Goal: Feedback & Contribution: Leave review/rating

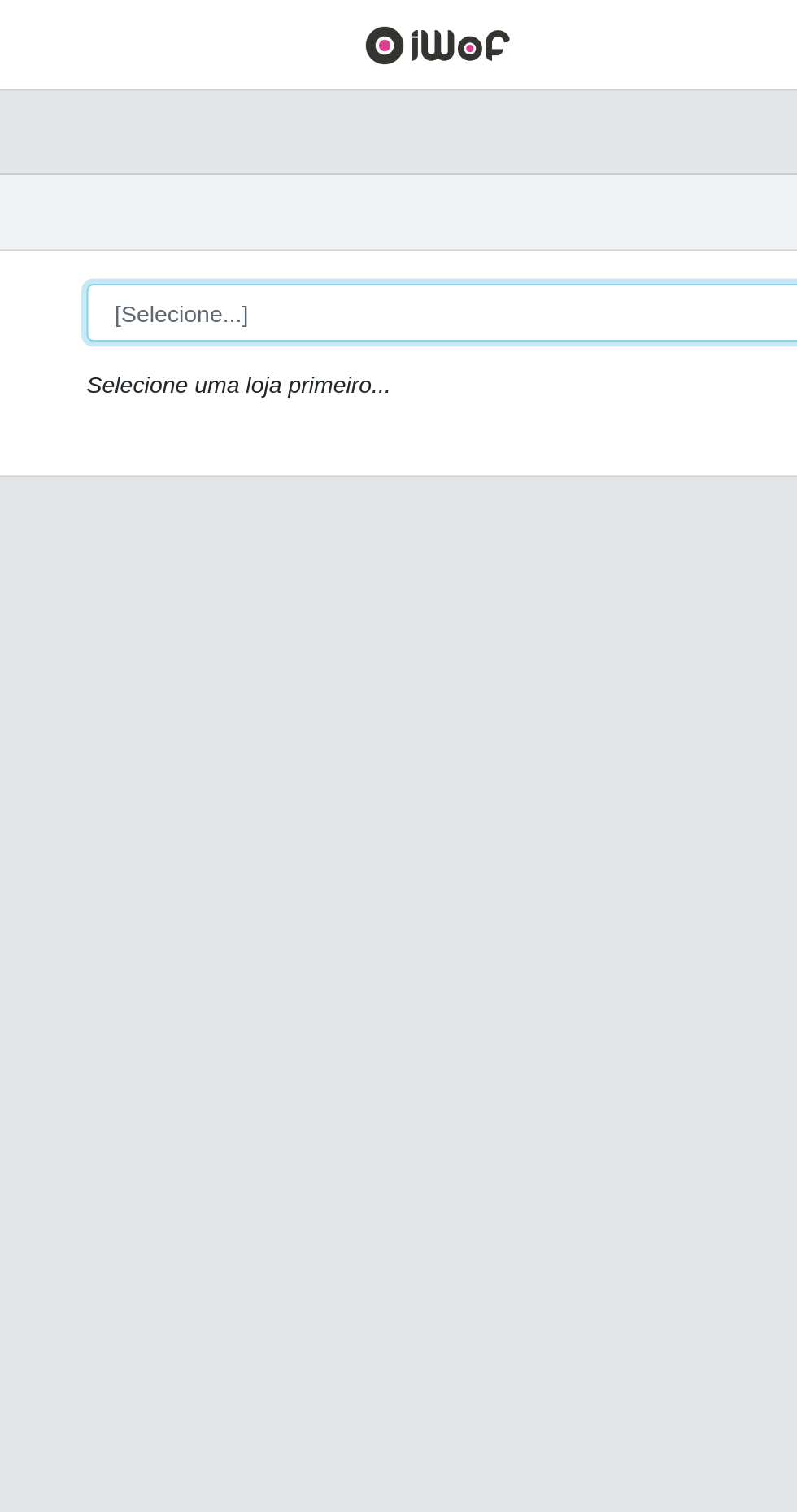
click at [330, 140] on select "[Selecione...] Extrabom - Loja 40 [GEOGRAPHIC_DATA]" at bounding box center [491, 154] width 529 height 28
click at [290, 149] on select "[Selecione...] Extrabom - Loja 40 [GEOGRAPHIC_DATA]" at bounding box center [491, 154] width 529 height 28
select select "538"
click at [226, 140] on select "[Selecione...] Extrabom - Loja 40 [GEOGRAPHIC_DATA]" at bounding box center [491, 154] width 529 height 28
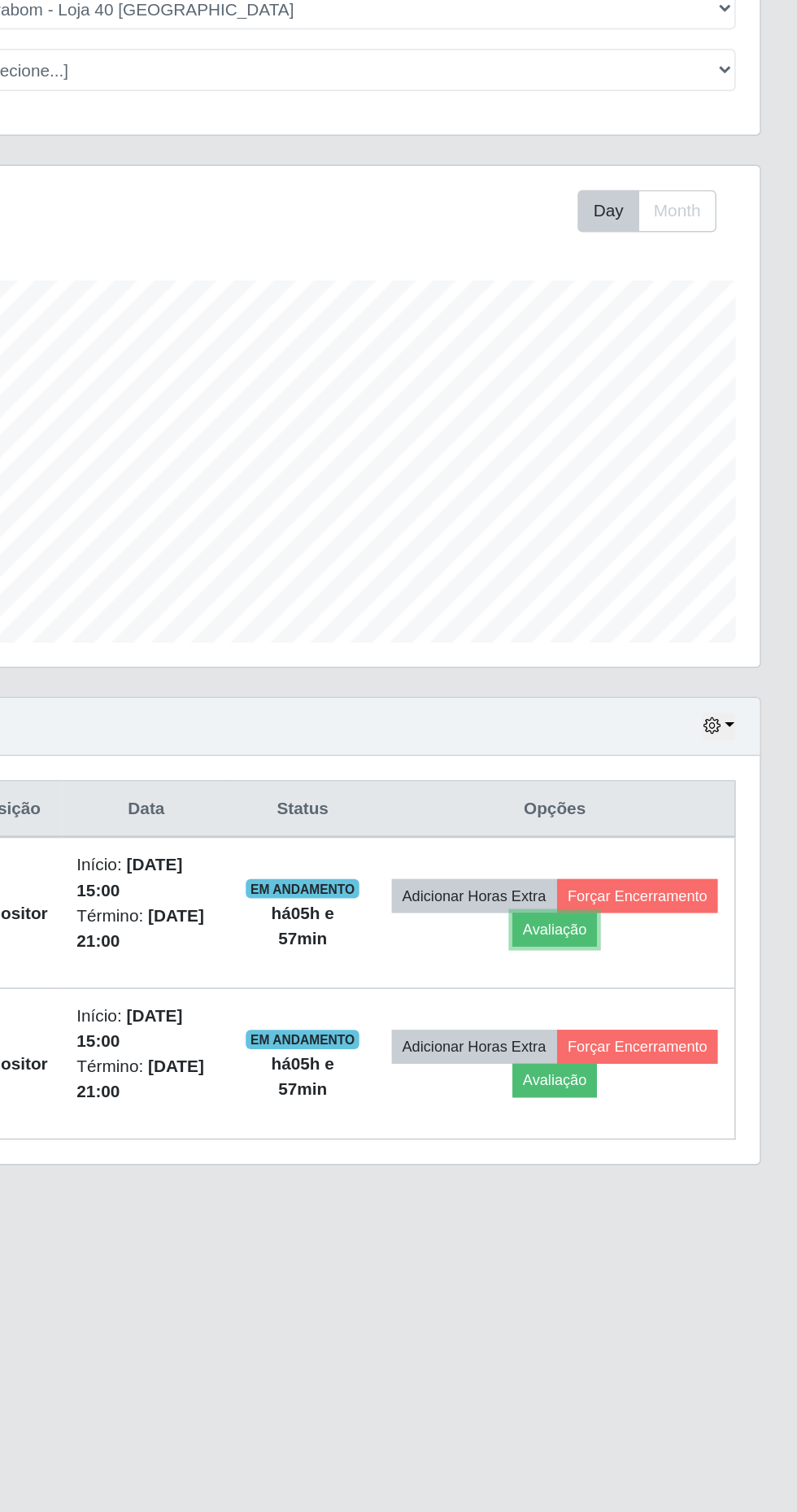
click at [663, 779] on button "Avaliação" at bounding box center [633, 775] width 58 height 23
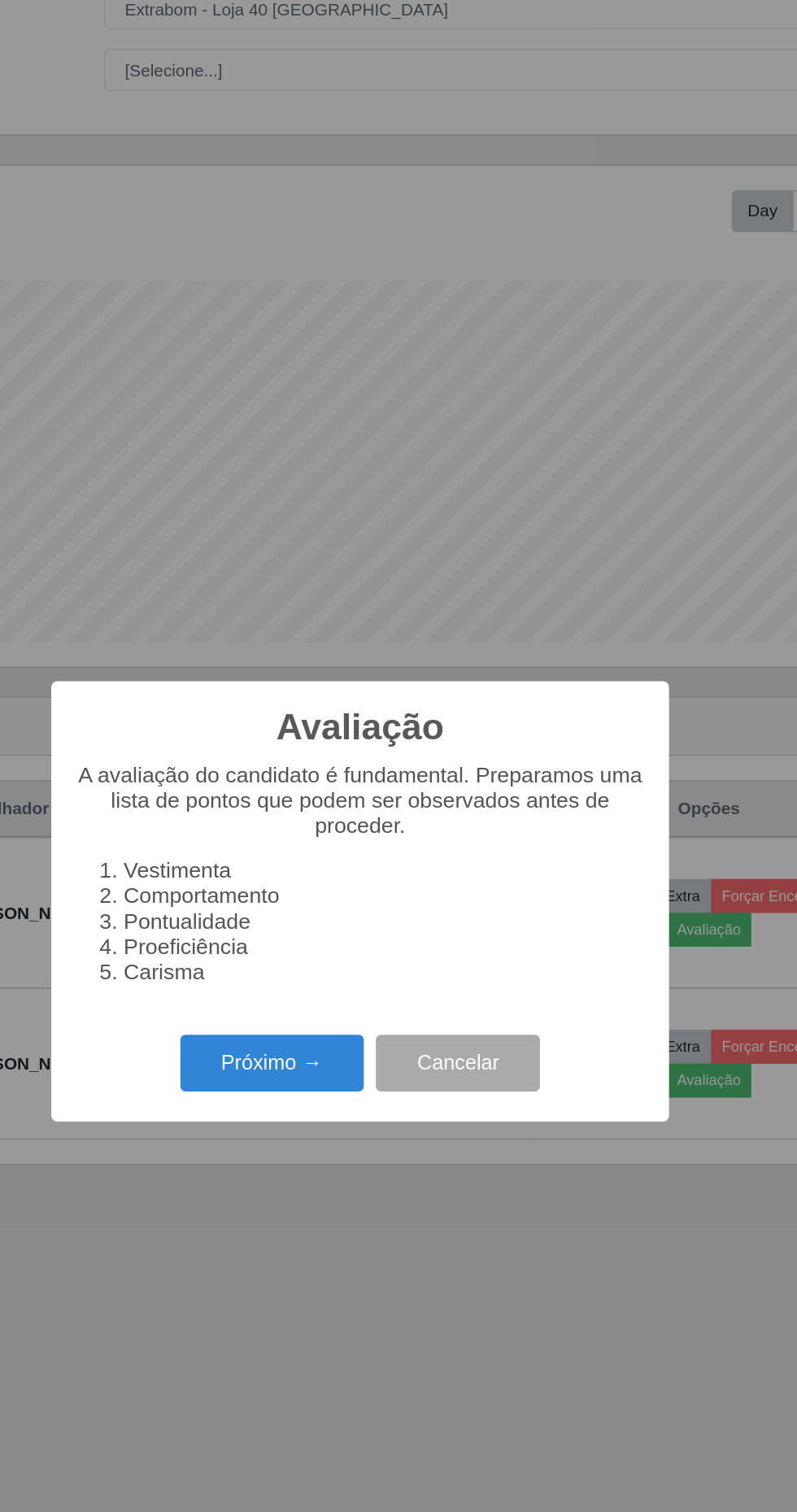
click at [343, 884] on button "Próximo →" at bounding box center [339, 865] width 124 height 38
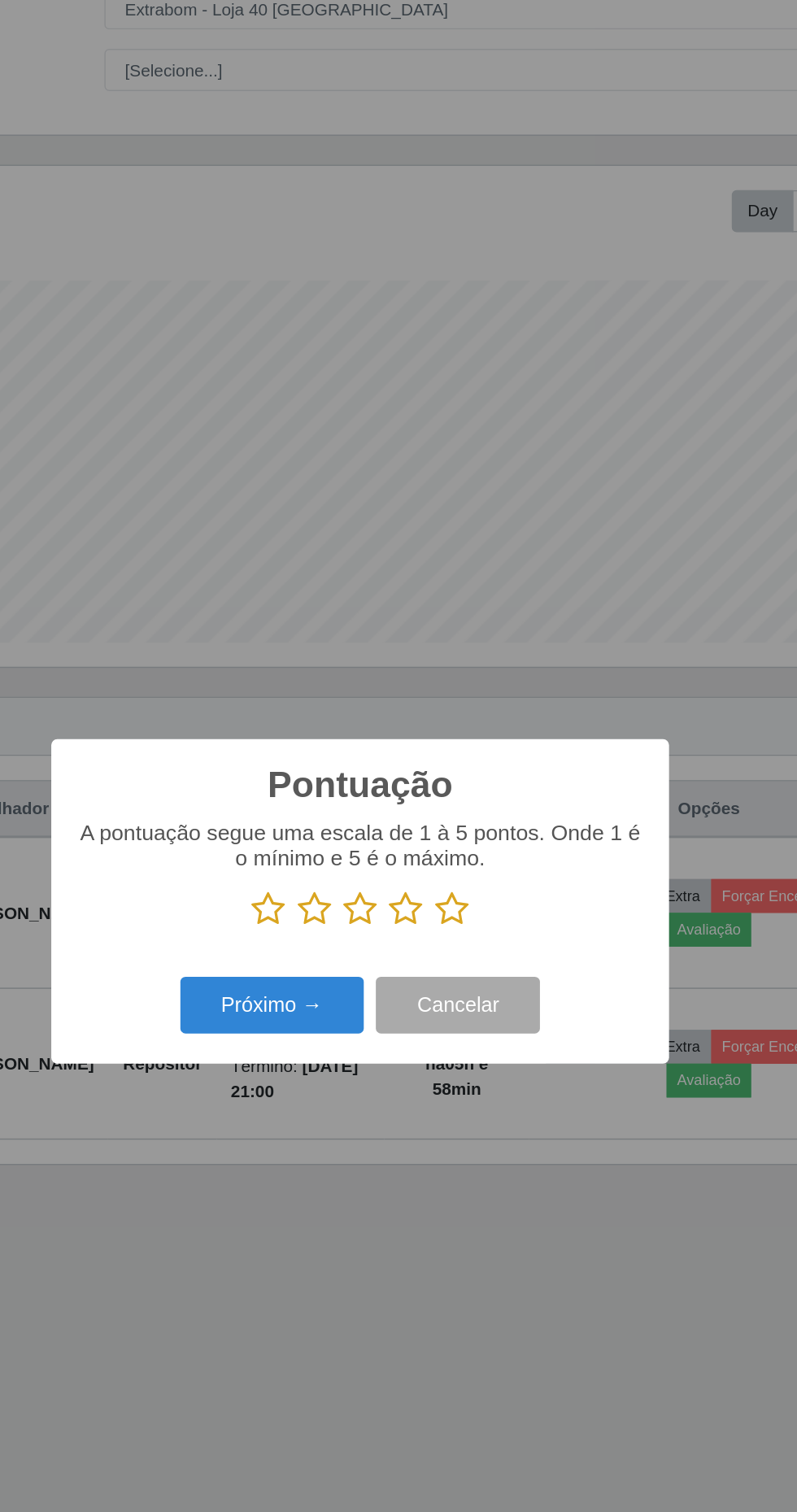
click at [462, 773] on icon at bounding box center [460, 761] width 23 height 24
click at [449, 773] on input "radio" at bounding box center [449, 773] width 0 height 0
click at [360, 845] on button "Próximo →" at bounding box center [339, 826] width 124 height 38
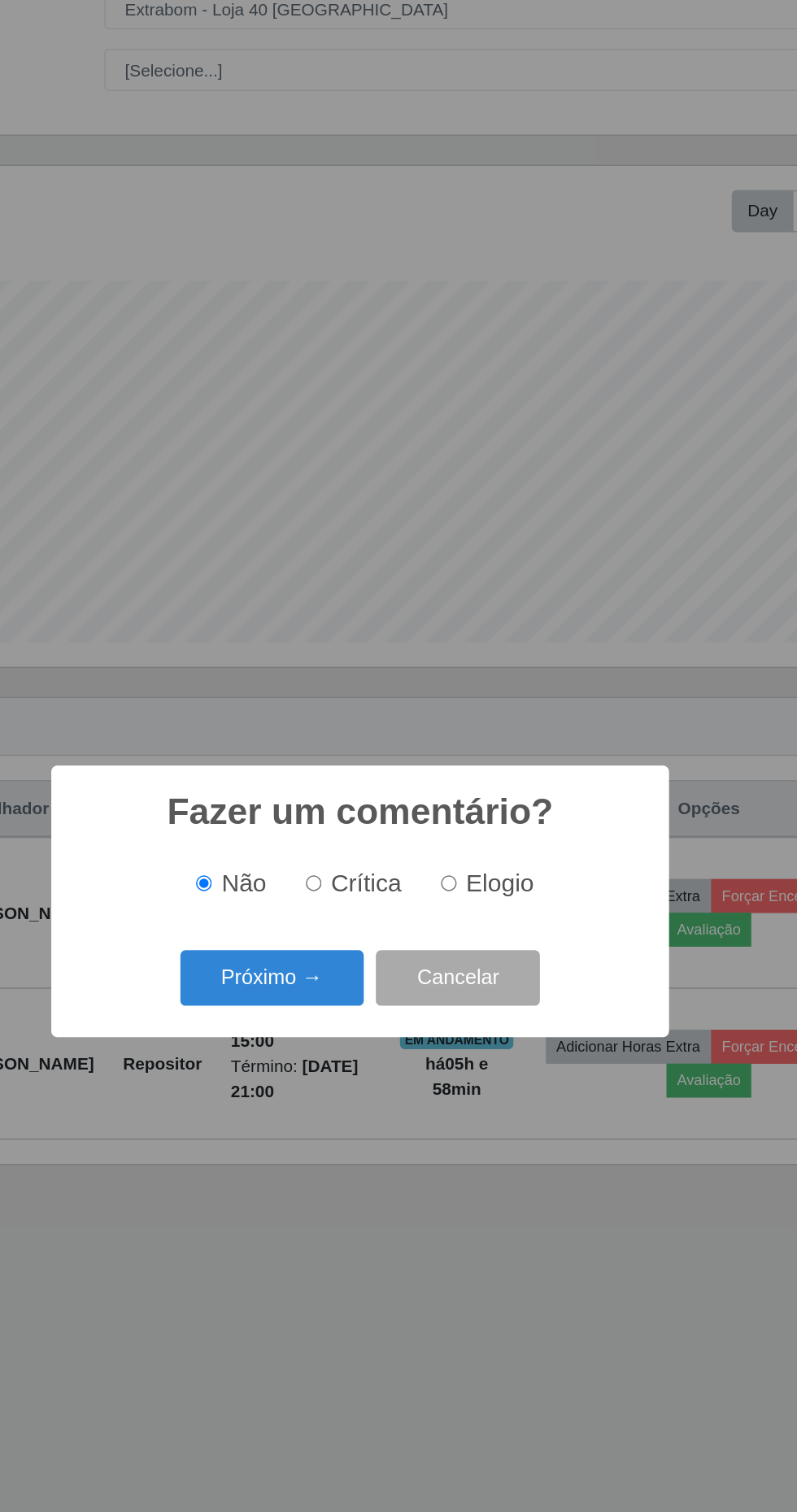
click at [358, 827] on button "Próximo →" at bounding box center [339, 808] width 124 height 38
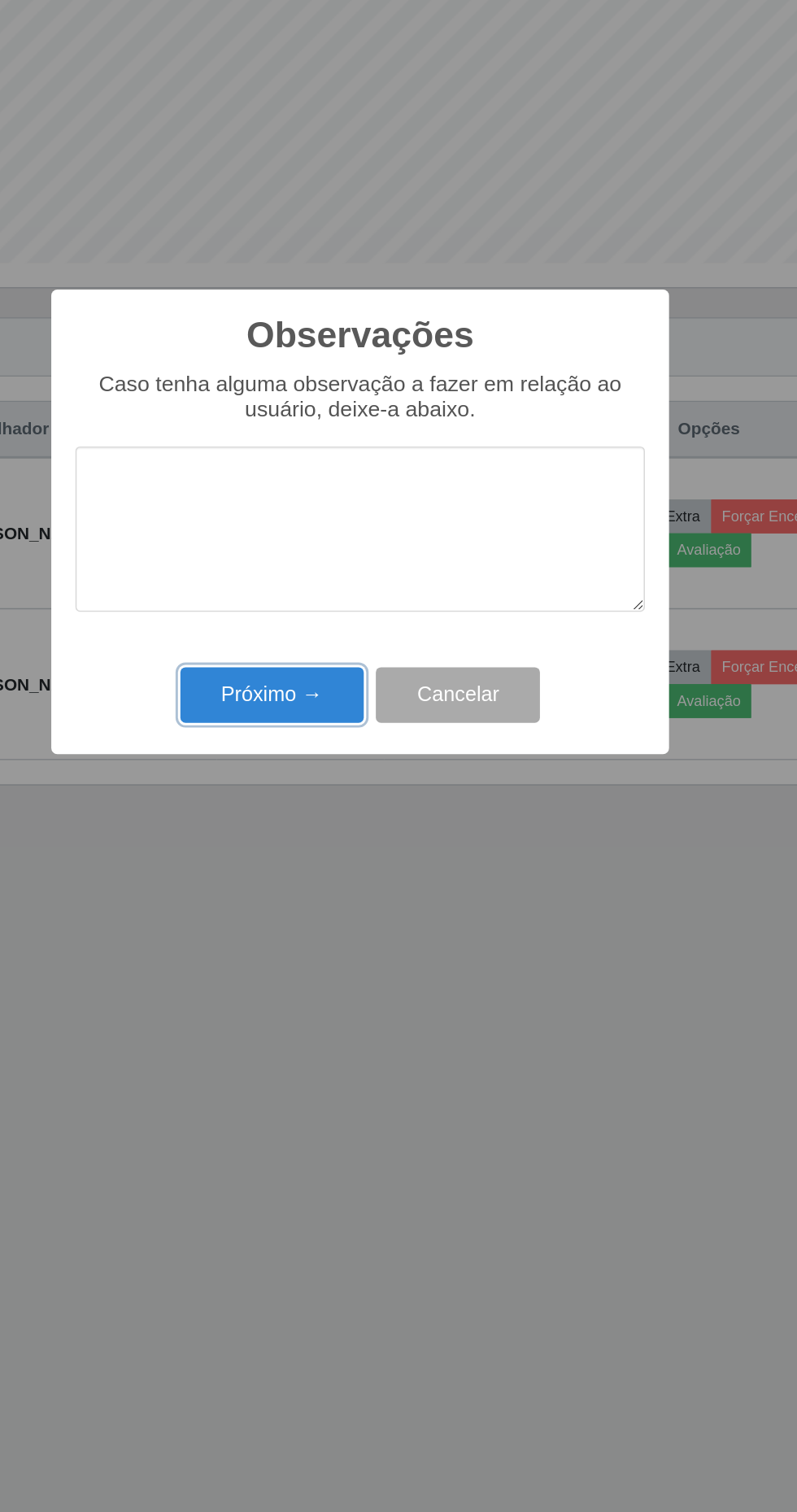
click at [351, 875] on button "Próximo →" at bounding box center [339, 873] width 124 height 38
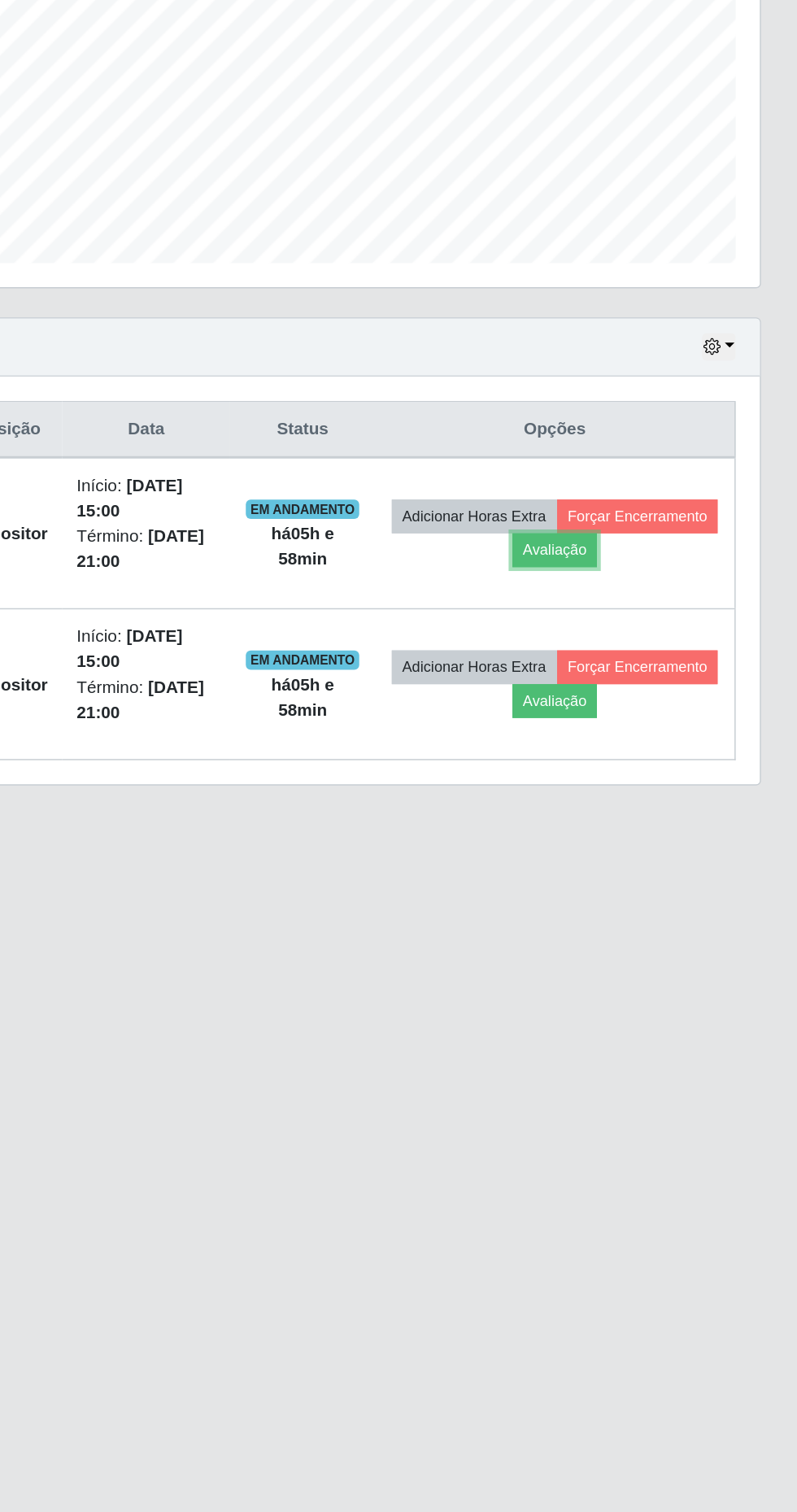
click at [663, 773] on button "Avaliação" at bounding box center [633, 775] width 58 height 23
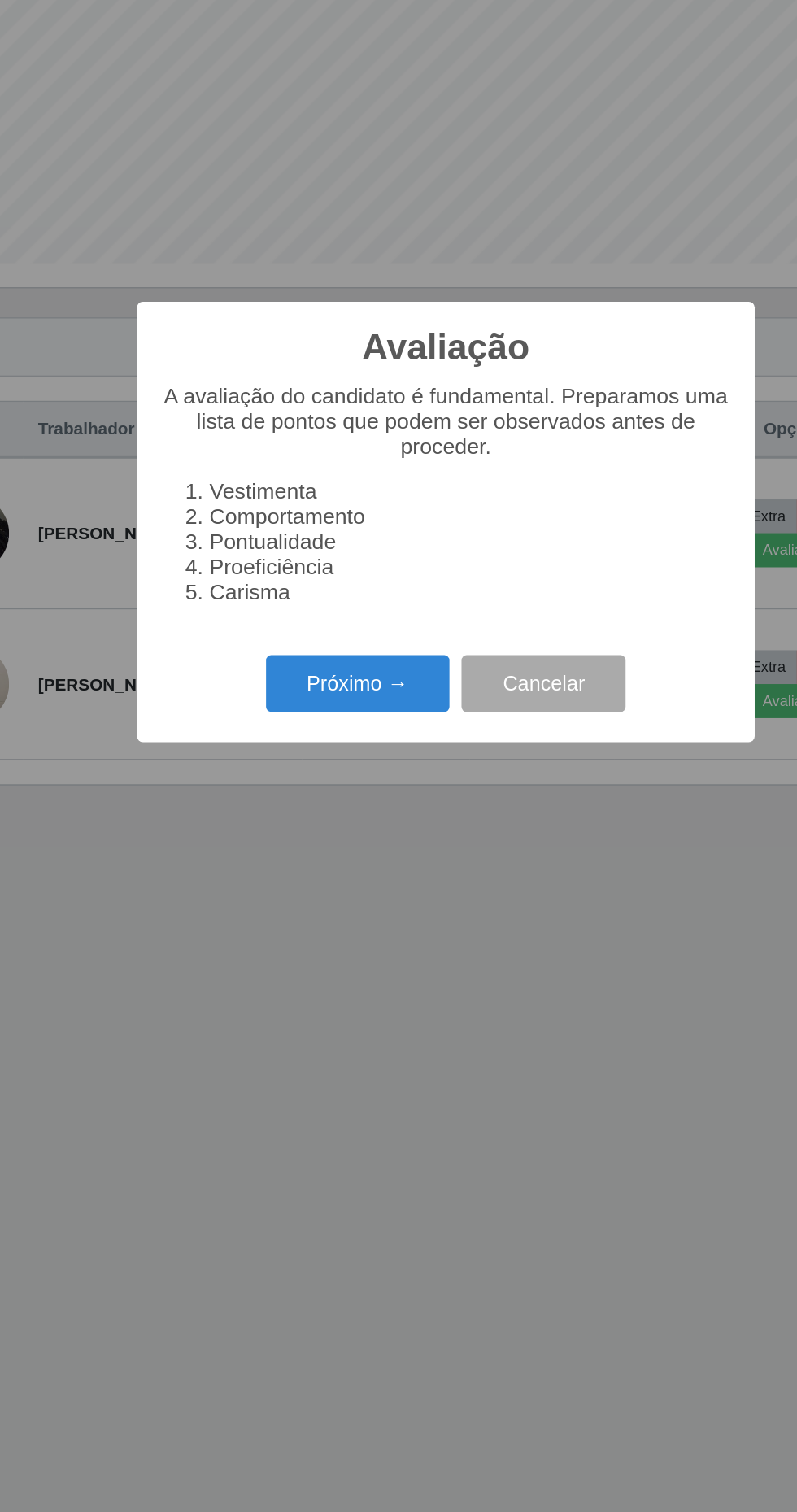
click at [346, 860] on button "Próximo →" at bounding box center [339, 865] width 124 height 38
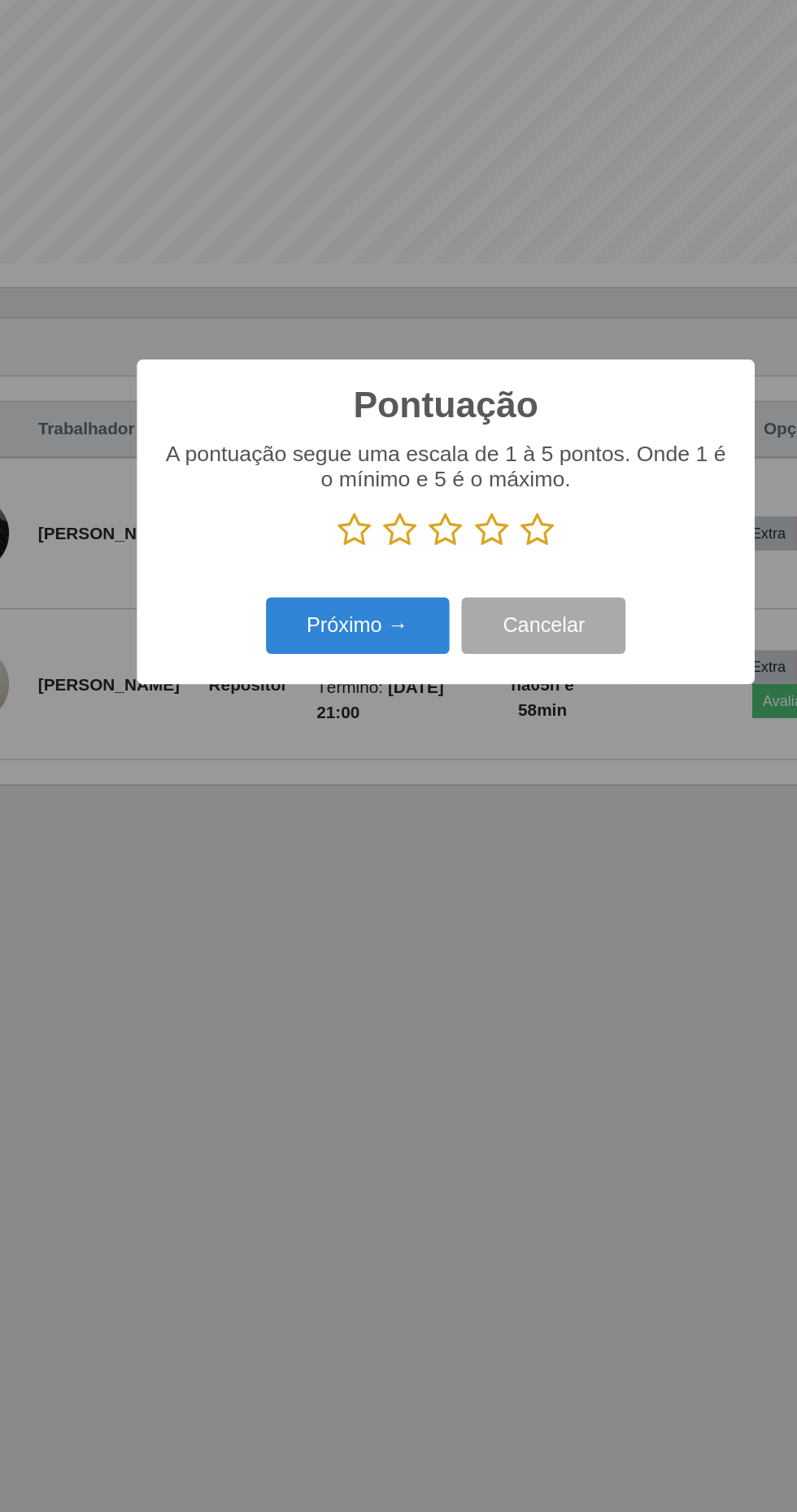
click at [460, 758] on icon at bounding box center [460, 761] width 23 height 24
click at [449, 773] on input "radio" at bounding box center [449, 773] width 0 height 0
click at [340, 830] on button "Próximo →" at bounding box center [339, 826] width 124 height 38
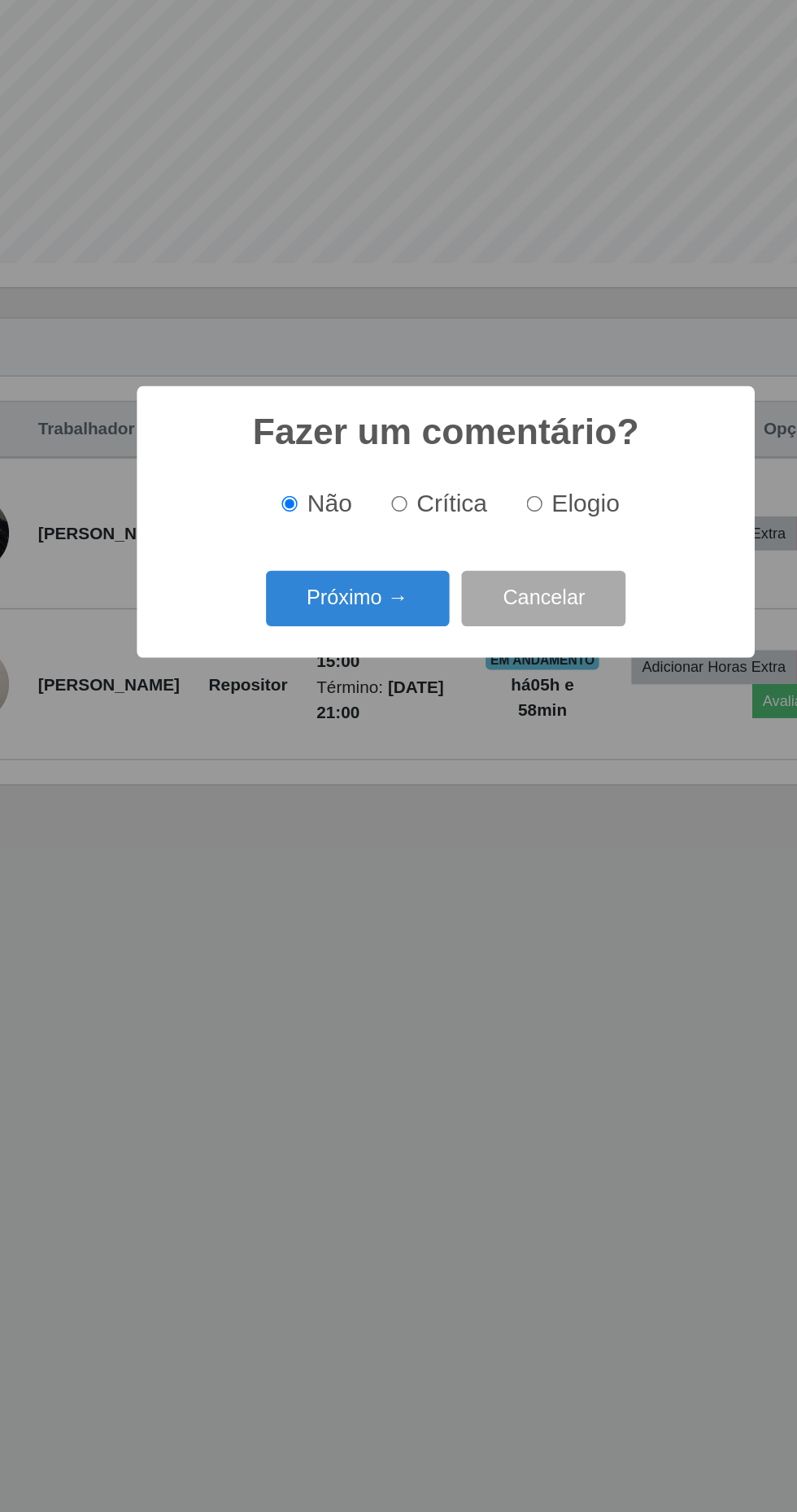
click at [350, 813] on button "Próximo →" at bounding box center [339, 808] width 124 height 38
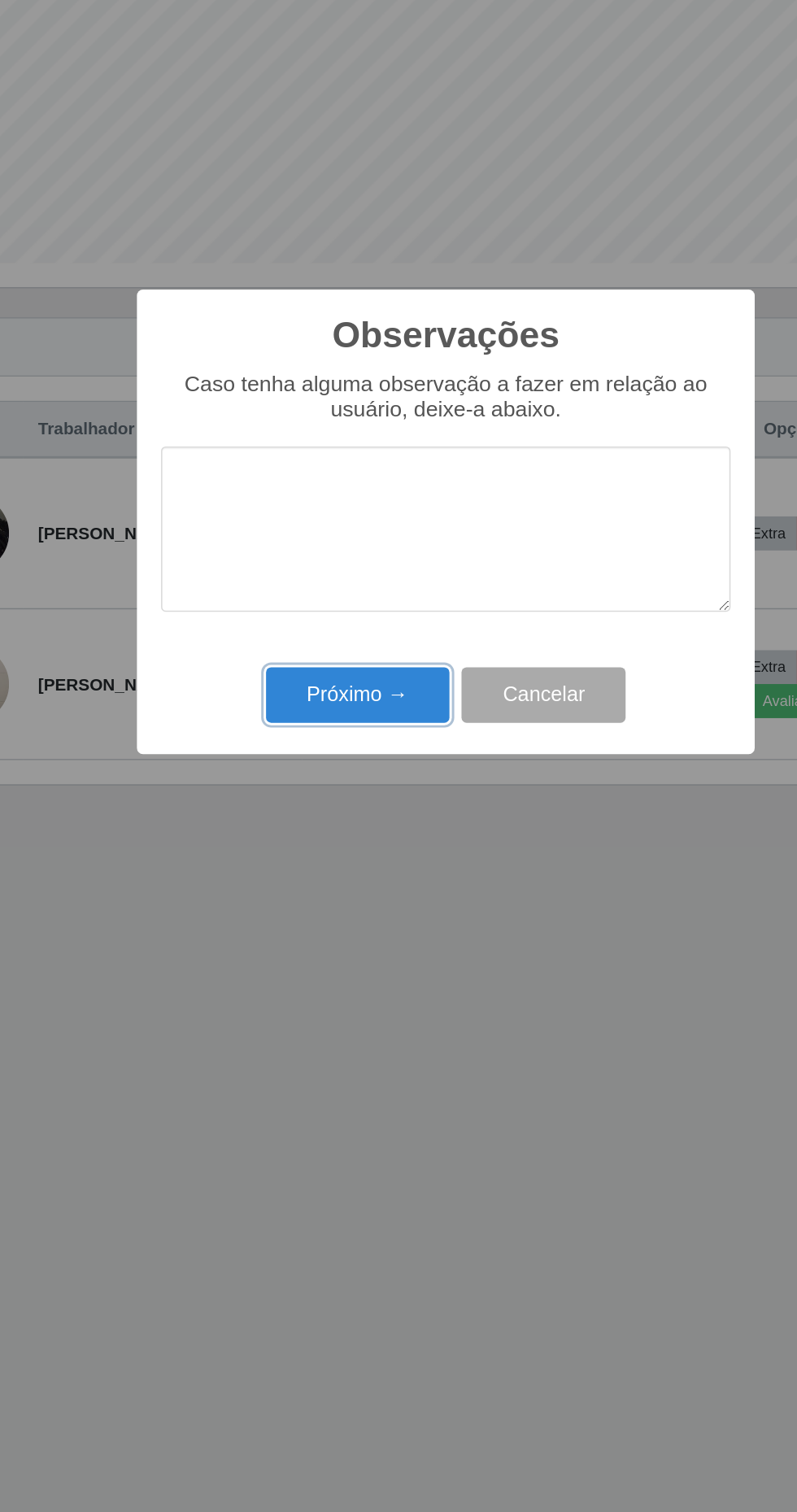
click at [351, 871] on button "Próximo →" at bounding box center [339, 873] width 124 height 38
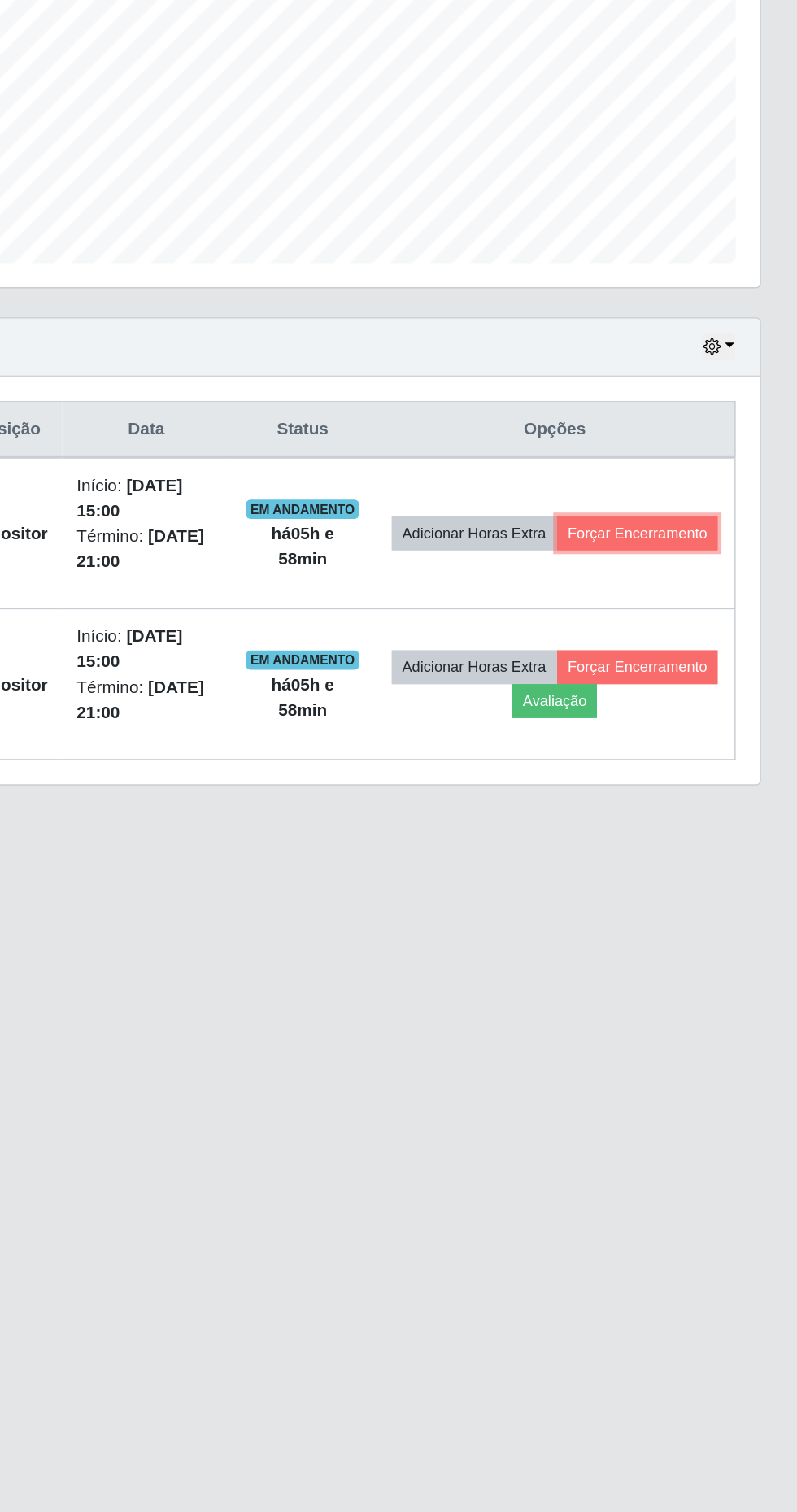
click at [653, 775] on button "Forçar Encerramento" at bounding box center [689, 763] width 109 height 23
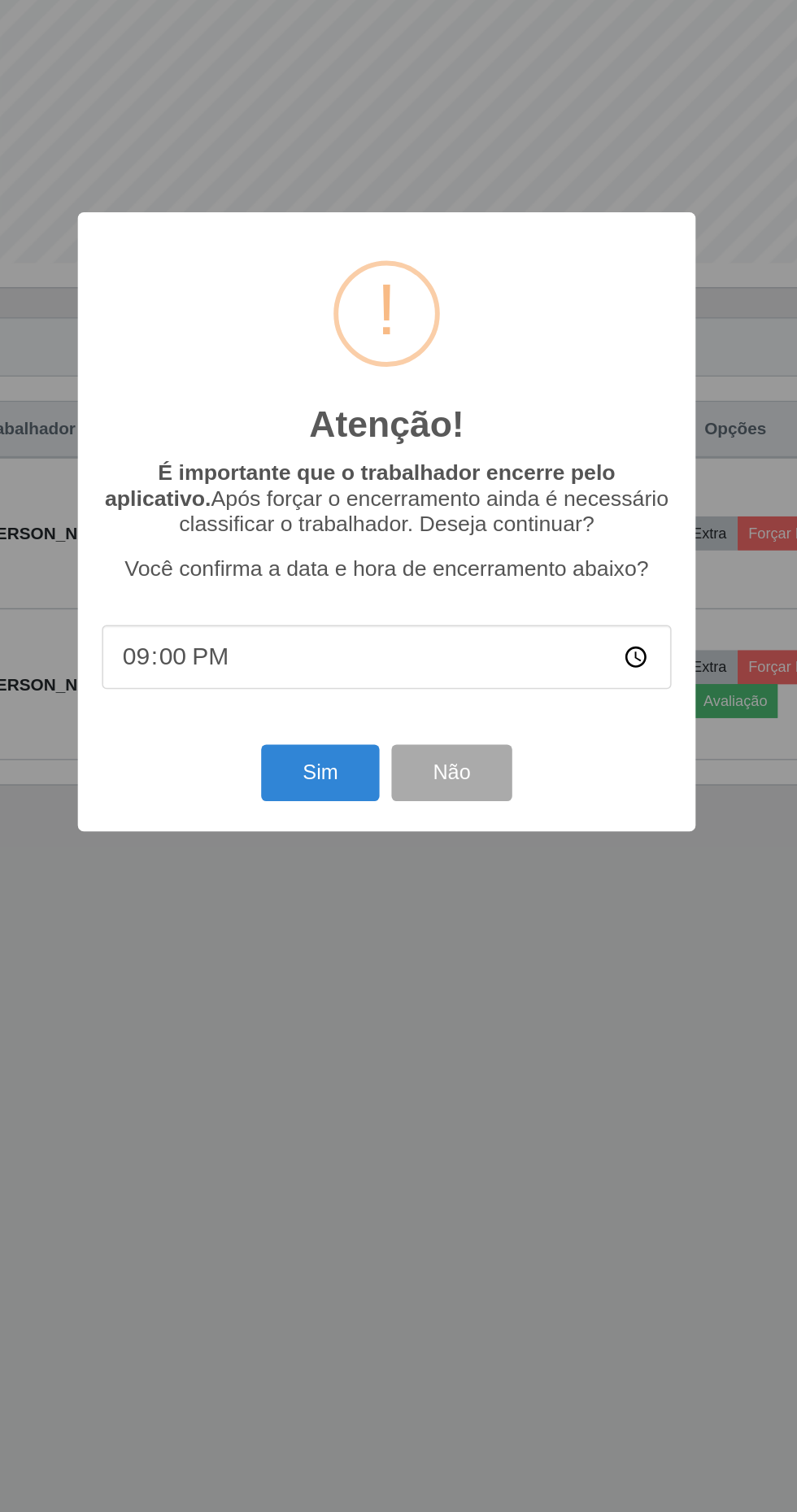
click at [567, 851] on input "21:00" at bounding box center [398, 847] width 384 height 43
click at [356, 926] on button "Sim" at bounding box center [353, 925] width 78 height 38
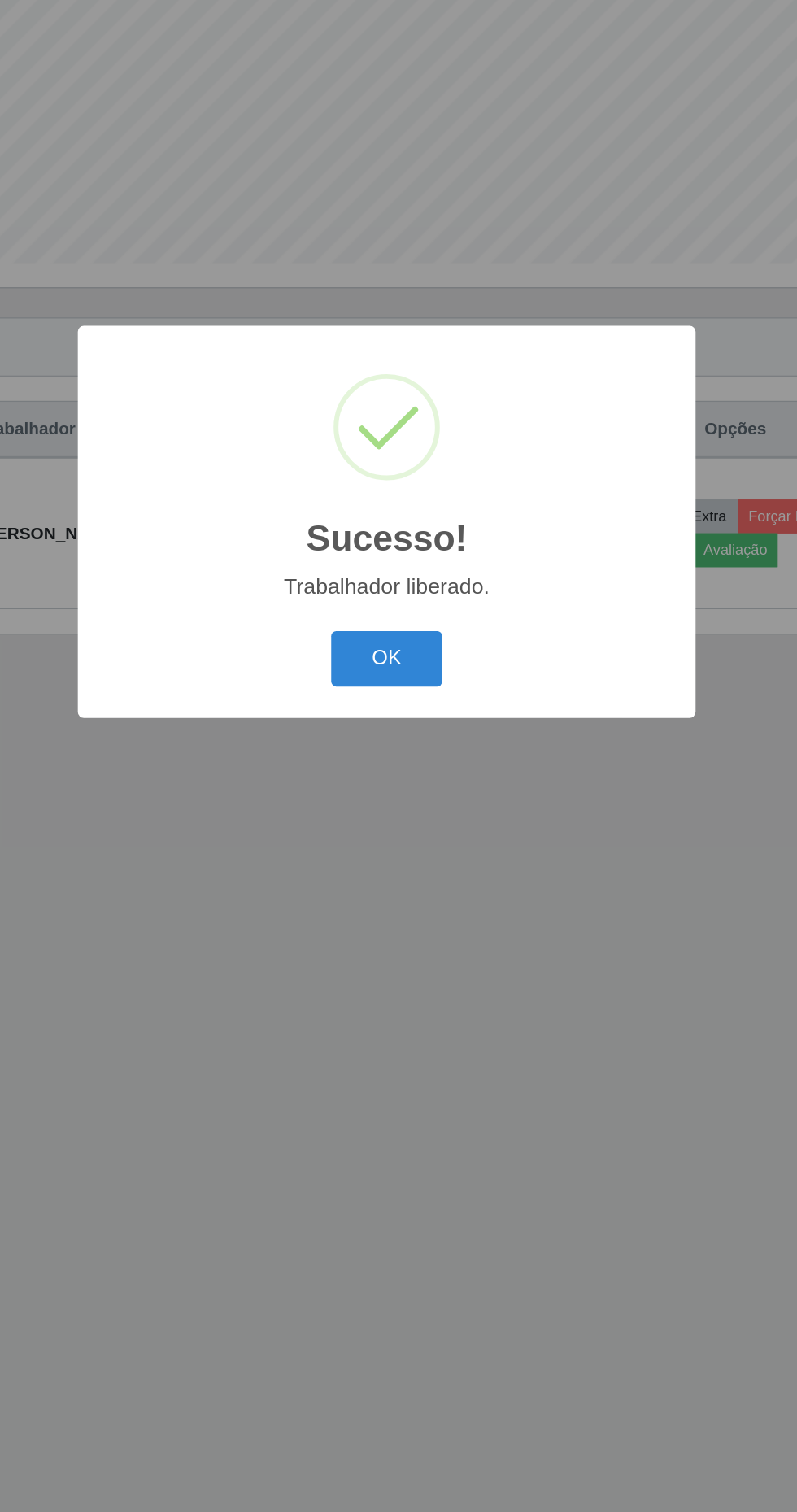
click at [398, 847] on button "OK" at bounding box center [399, 849] width 76 height 38
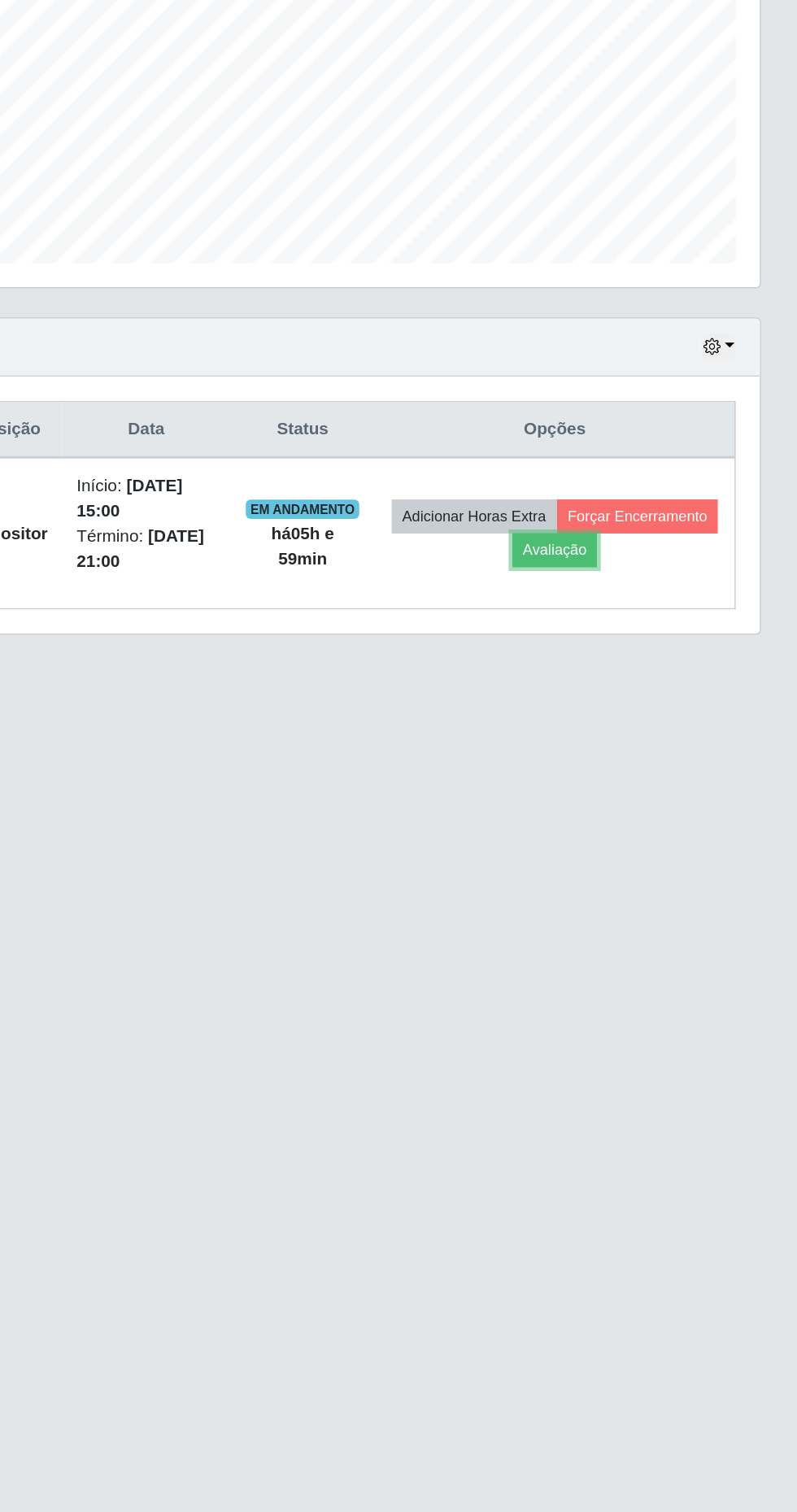
click at [663, 778] on button "Avaliação" at bounding box center [633, 775] width 58 height 23
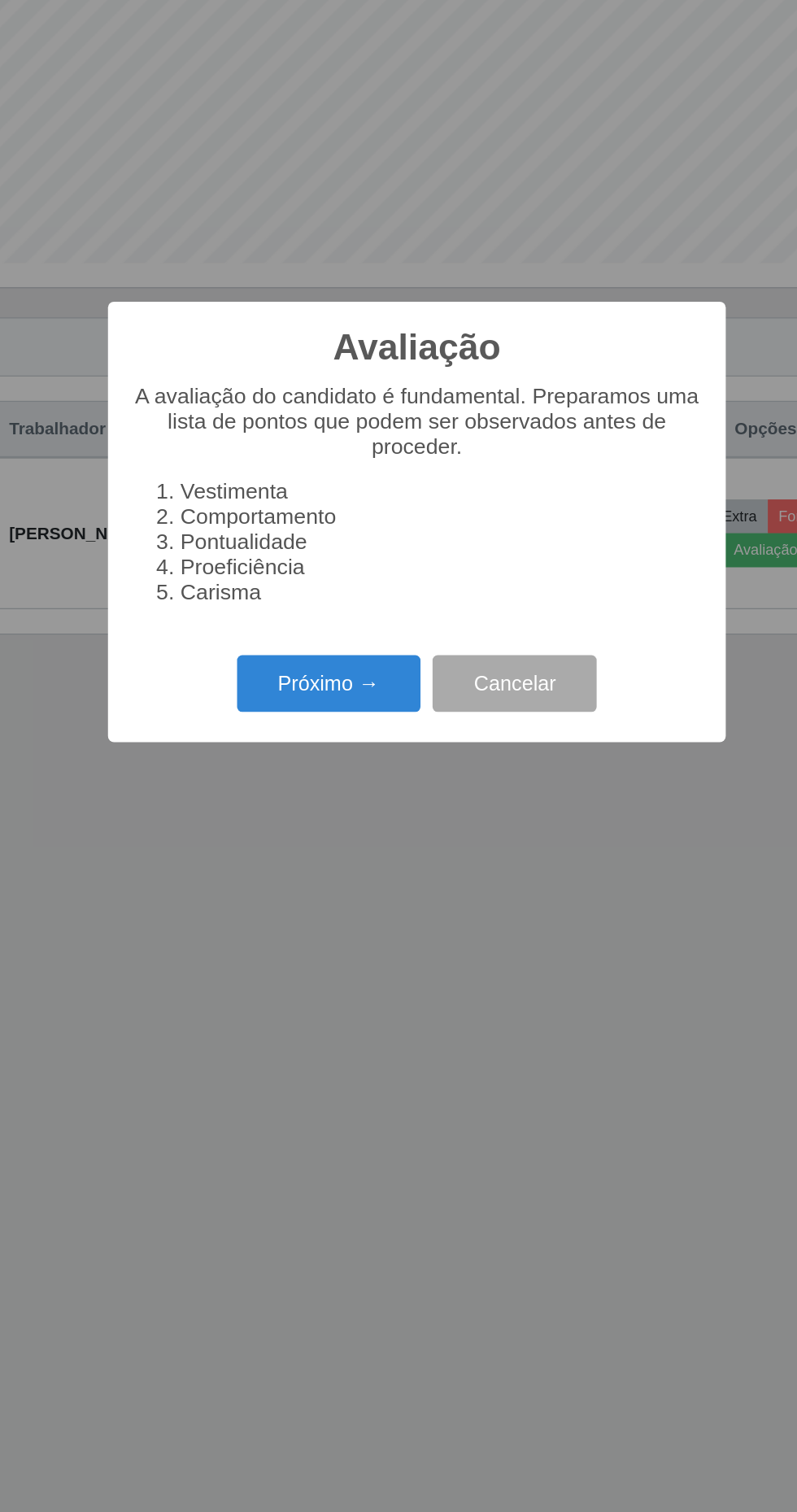
click at [336, 865] on button "Próximo →" at bounding box center [339, 865] width 124 height 38
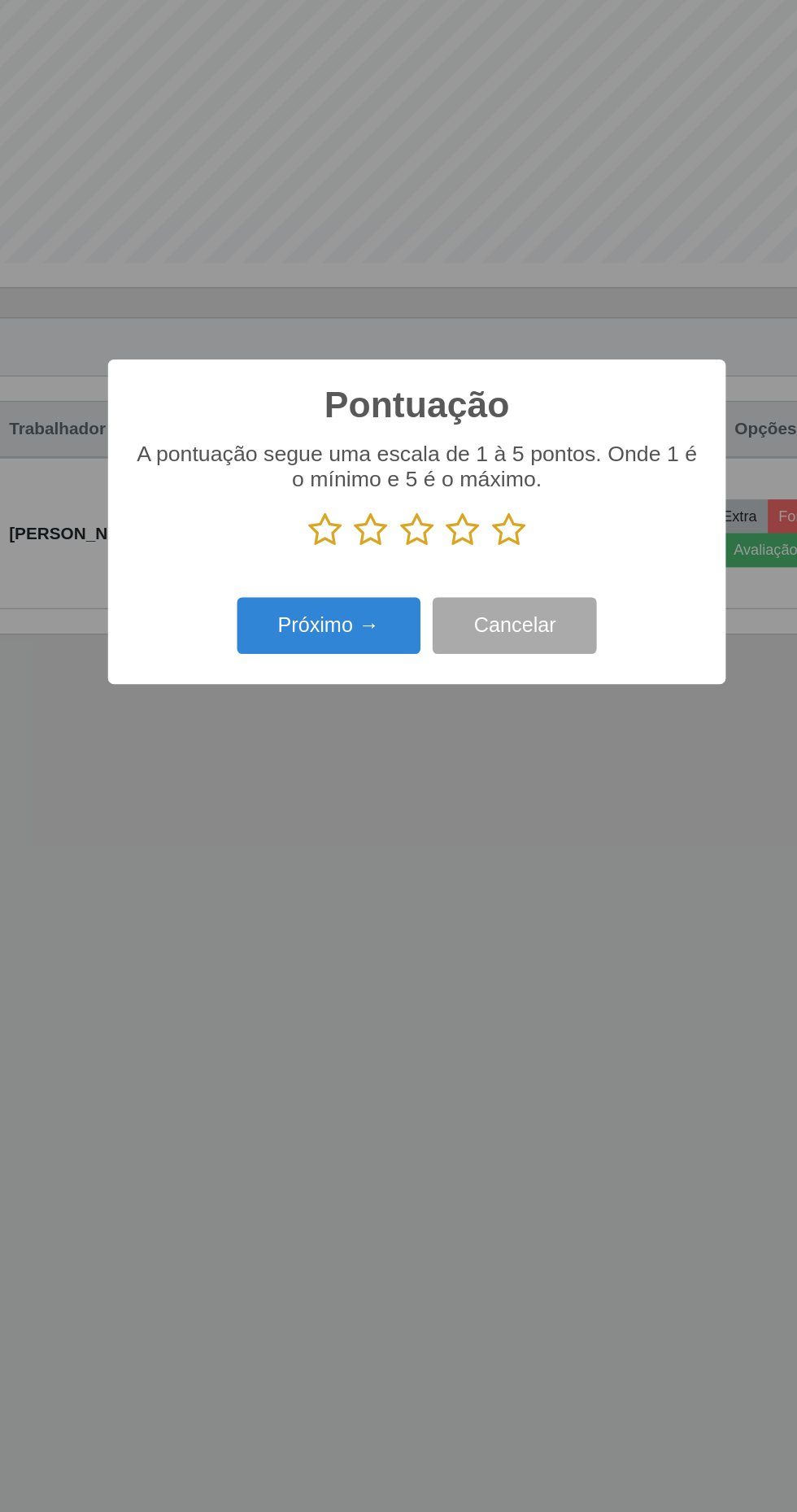
click at [463, 764] on icon at bounding box center [460, 761] width 23 height 24
click at [449, 773] on input "radio" at bounding box center [449, 773] width 0 height 0
click at [348, 834] on button "Próximo →" at bounding box center [339, 826] width 124 height 38
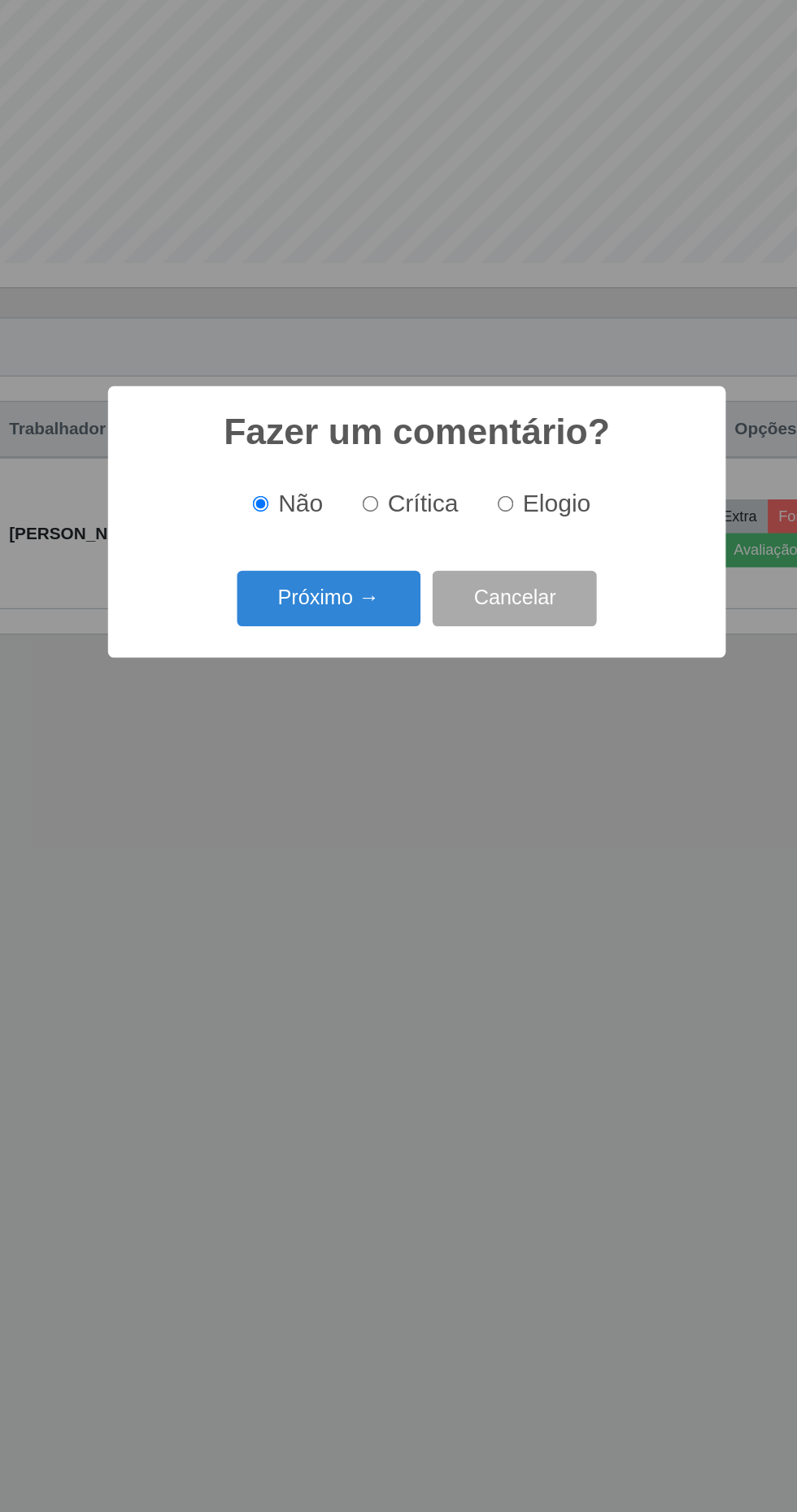
click at [335, 807] on button "Próximo →" at bounding box center [339, 808] width 124 height 38
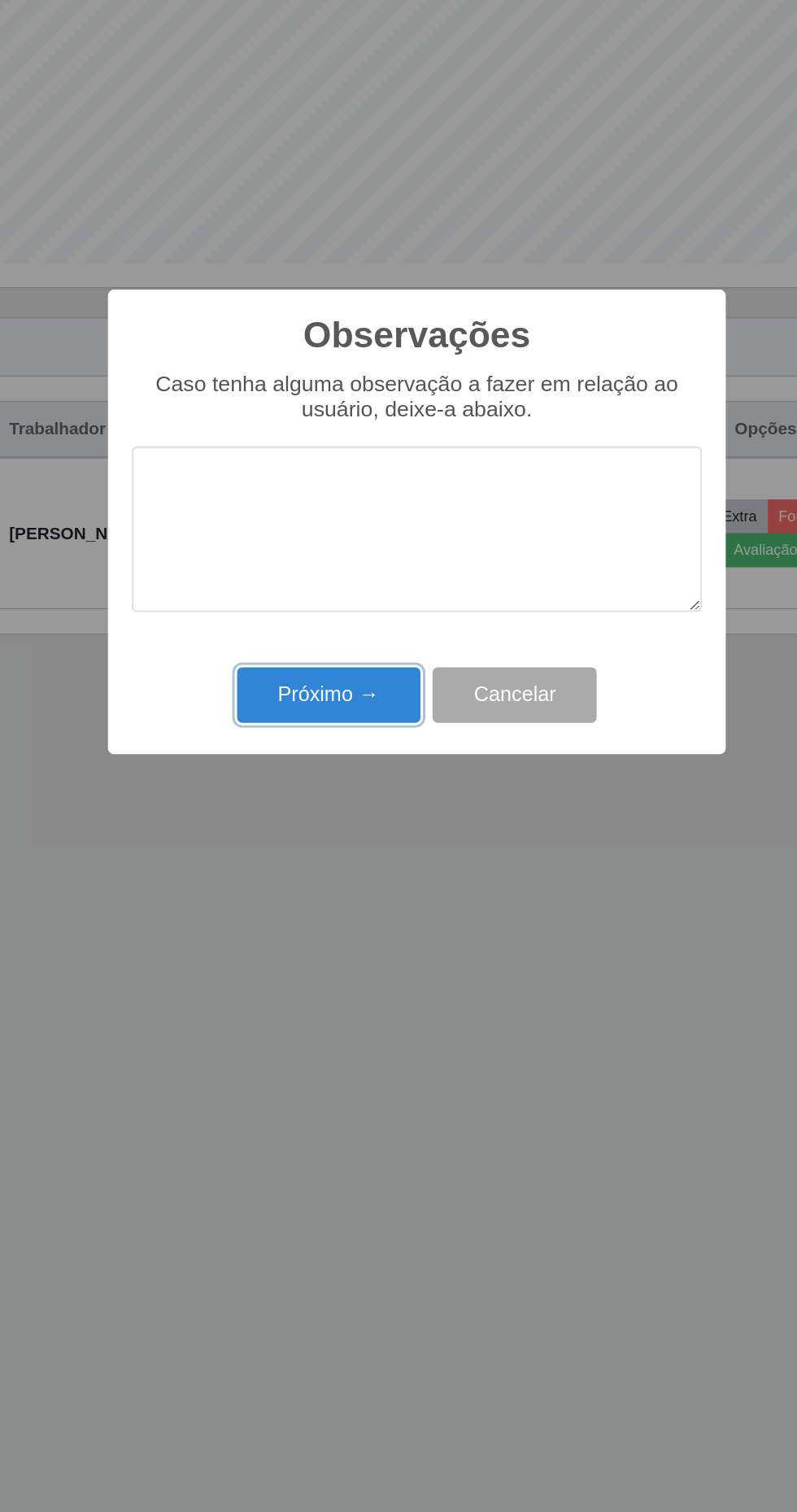
click at [350, 874] on button "Próximo →" at bounding box center [339, 873] width 124 height 38
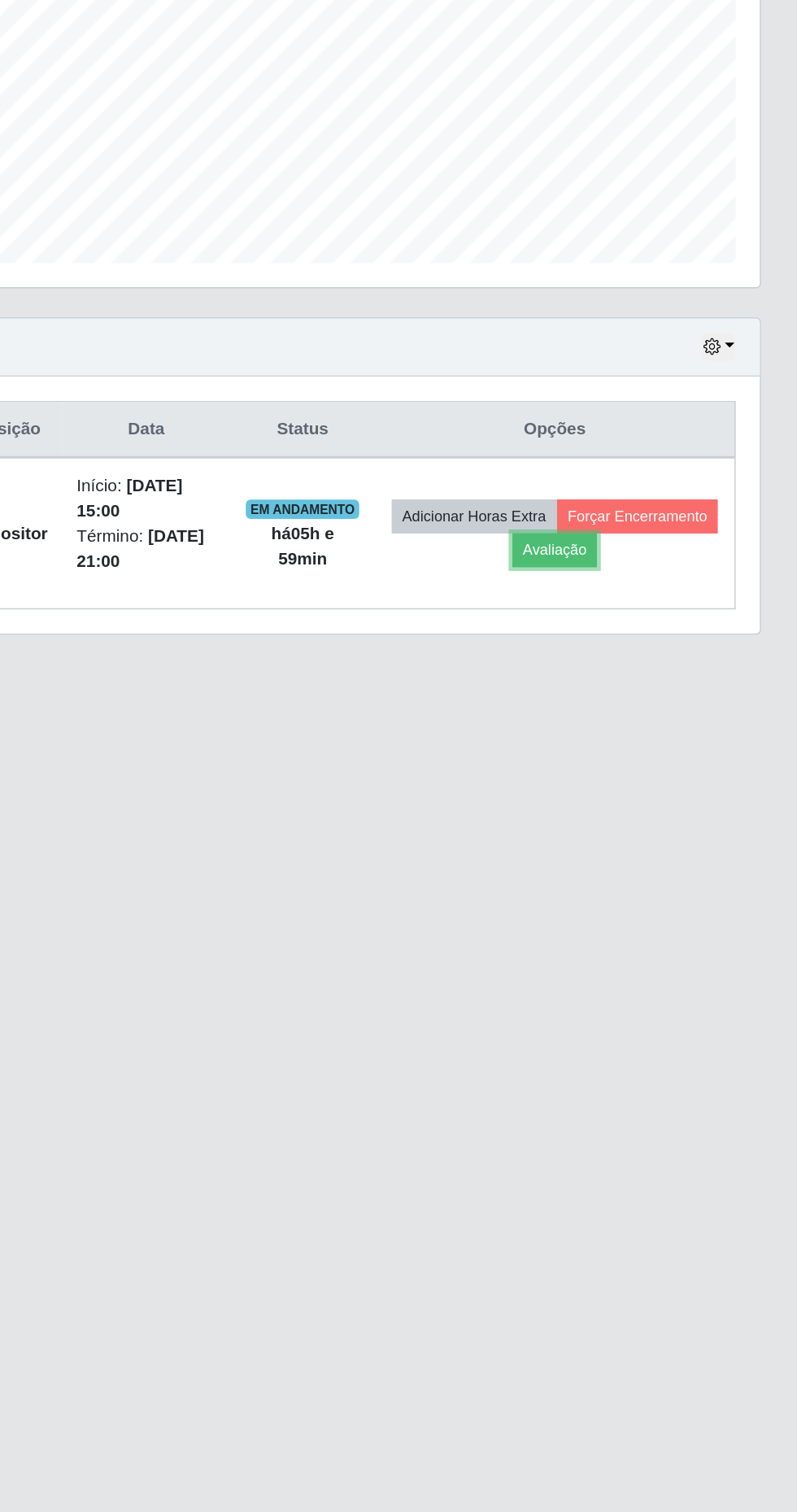
click at [663, 776] on button "Avaliação" at bounding box center [633, 775] width 58 height 23
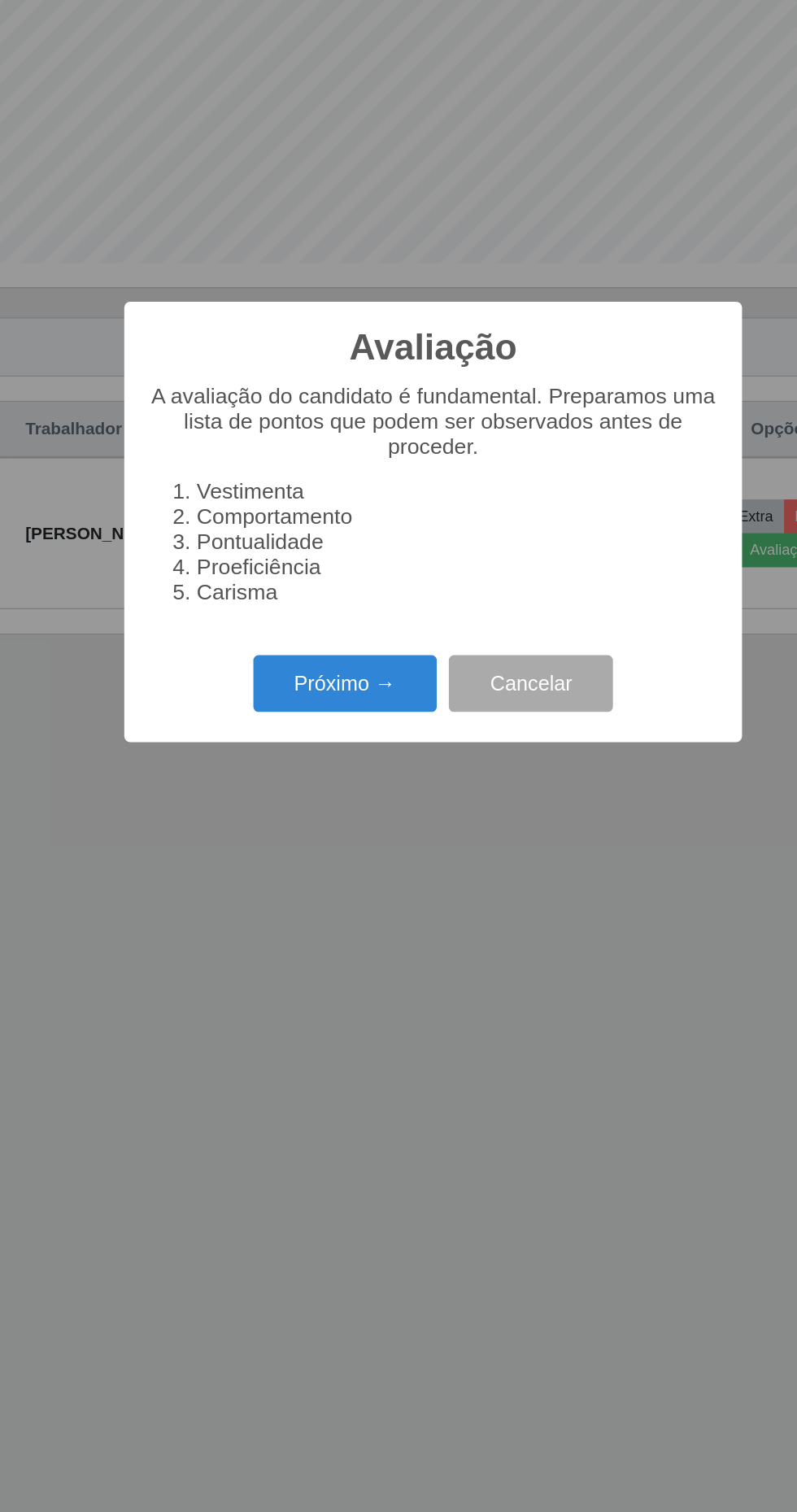
click at [329, 875] on button "Próximo →" at bounding box center [339, 865] width 124 height 38
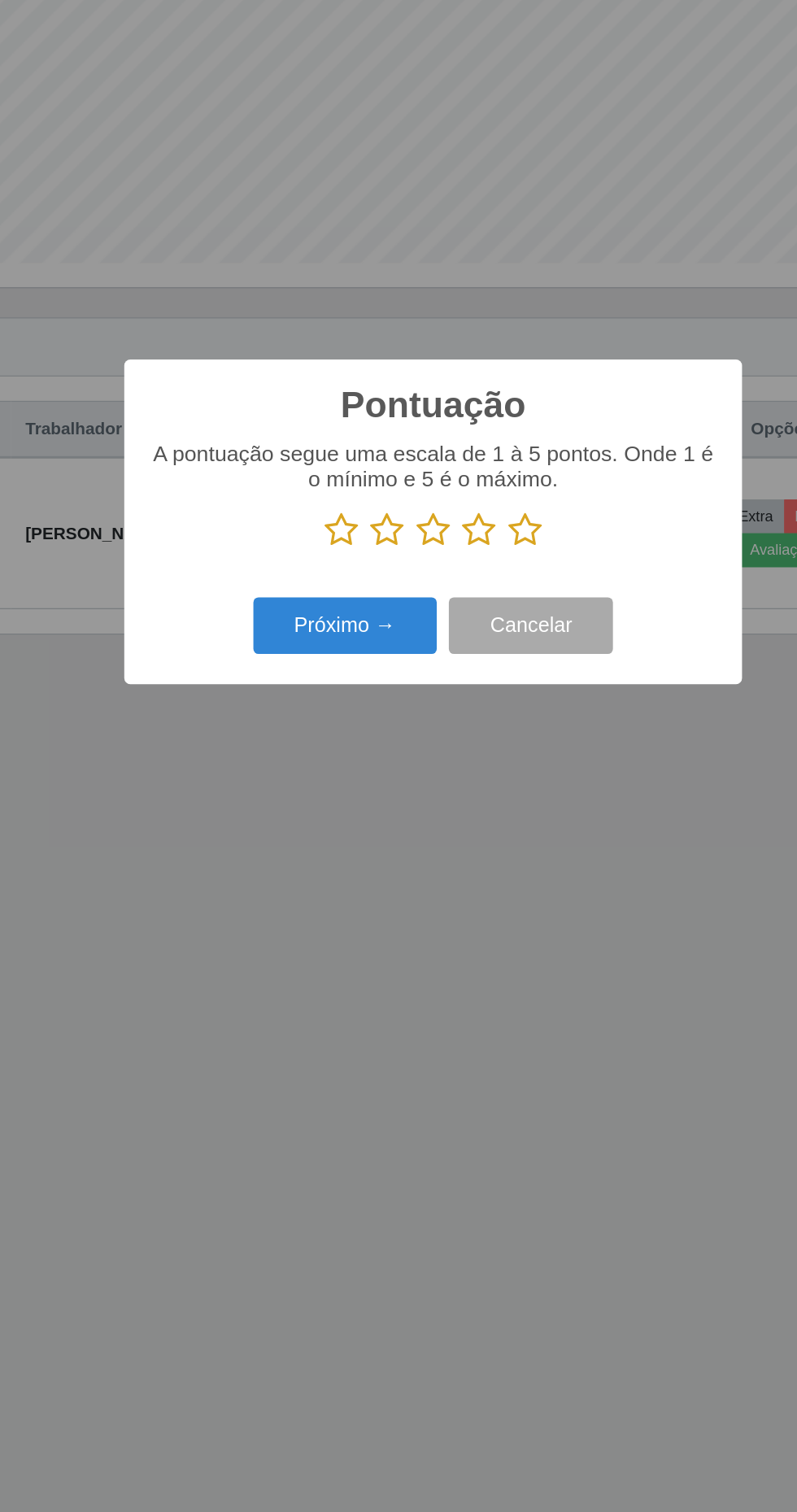
click at [467, 773] on icon at bounding box center [460, 761] width 23 height 24
click at [449, 773] on input "radio" at bounding box center [449, 773] width 0 height 0
click at [355, 830] on button "Próximo →" at bounding box center [339, 826] width 124 height 38
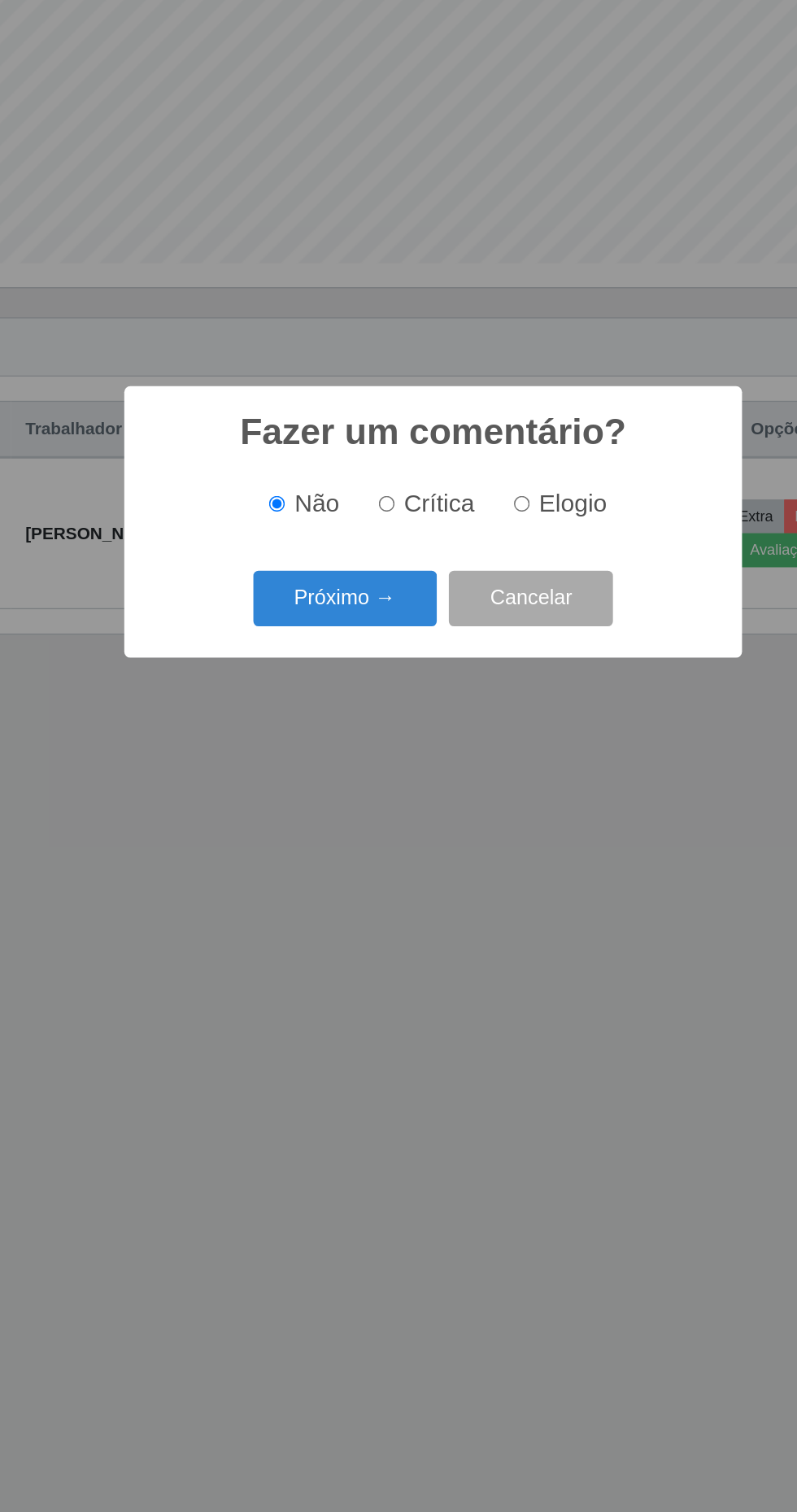
click at [349, 812] on button "Próximo →" at bounding box center [339, 808] width 124 height 38
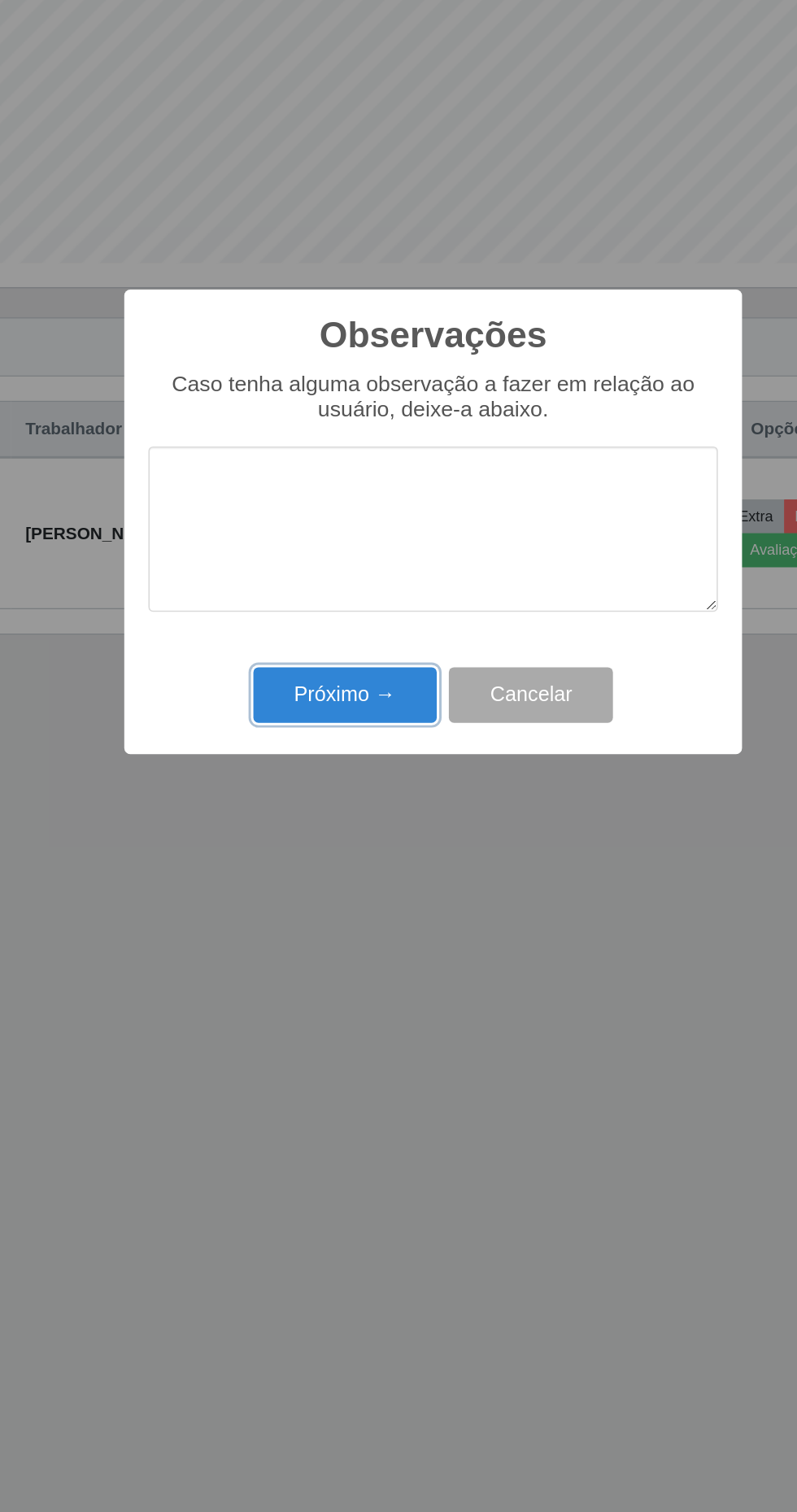
click at [352, 876] on button "Próximo →" at bounding box center [339, 873] width 124 height 38
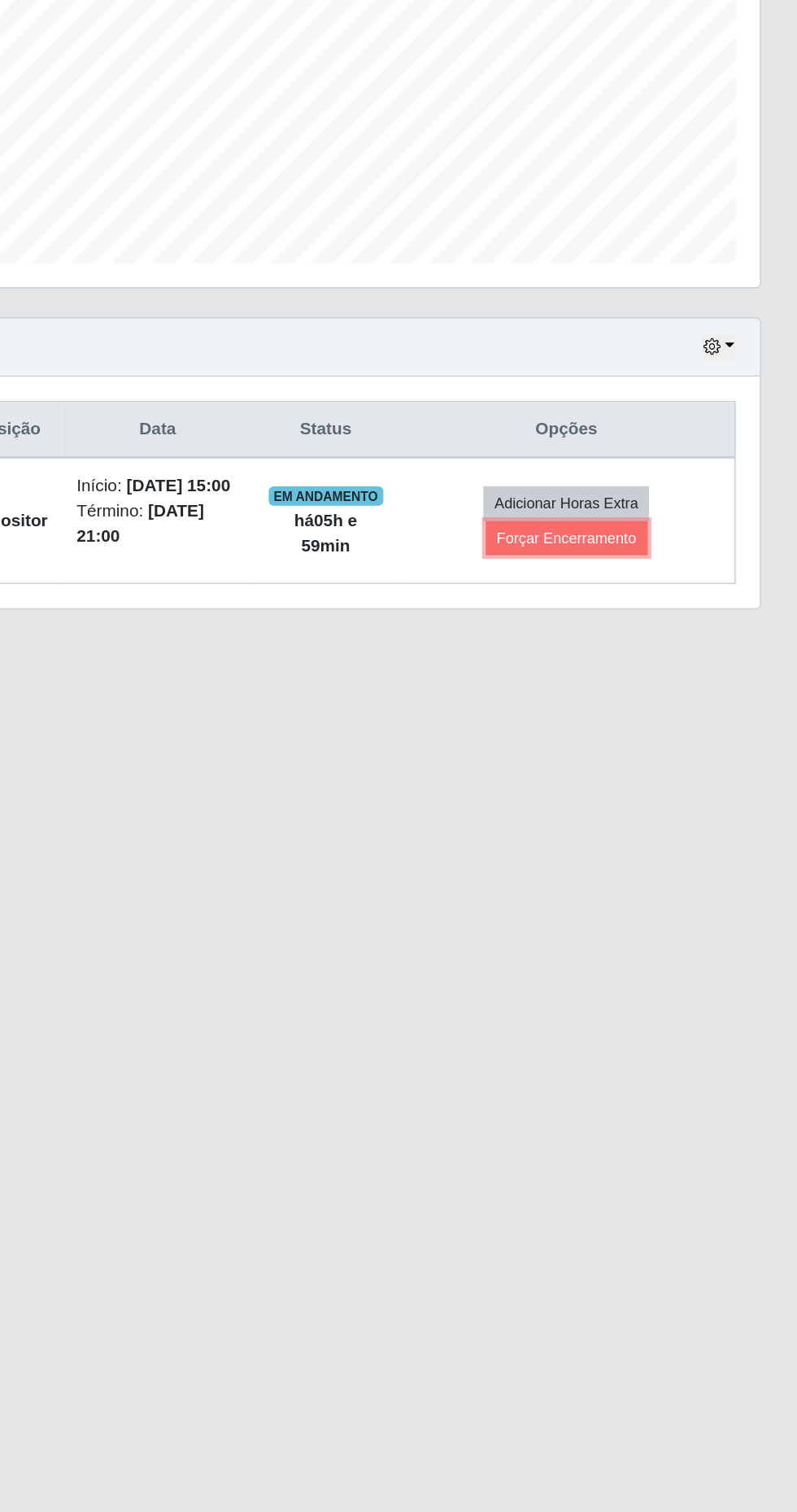
click at [623, 771] on button "Forçar Encerramento" at bounding box center [641, 766] width 109 height 23
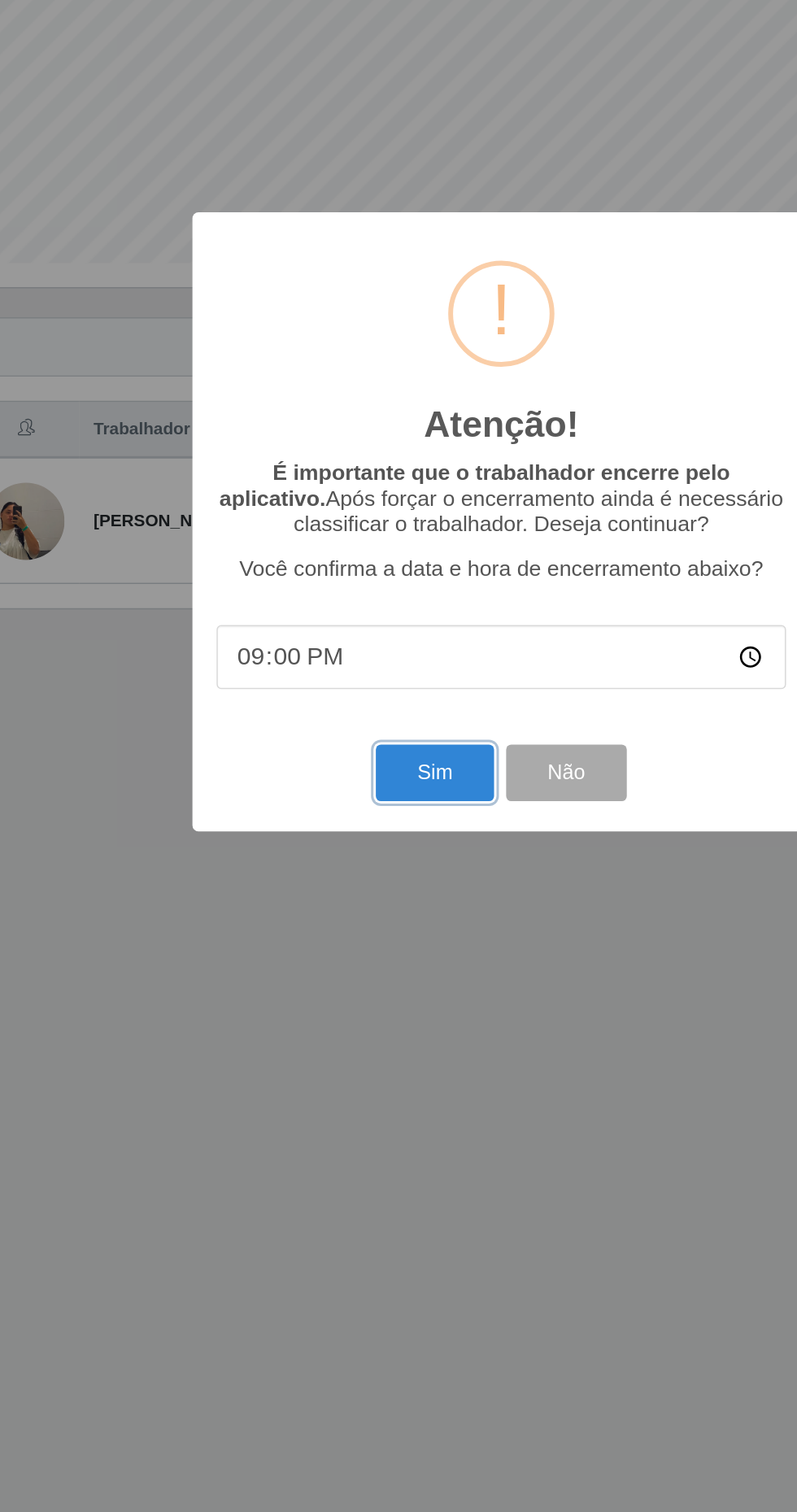
click at [337, 926] on button "Sim" at bounding box center [353, 925] width 78 height 38
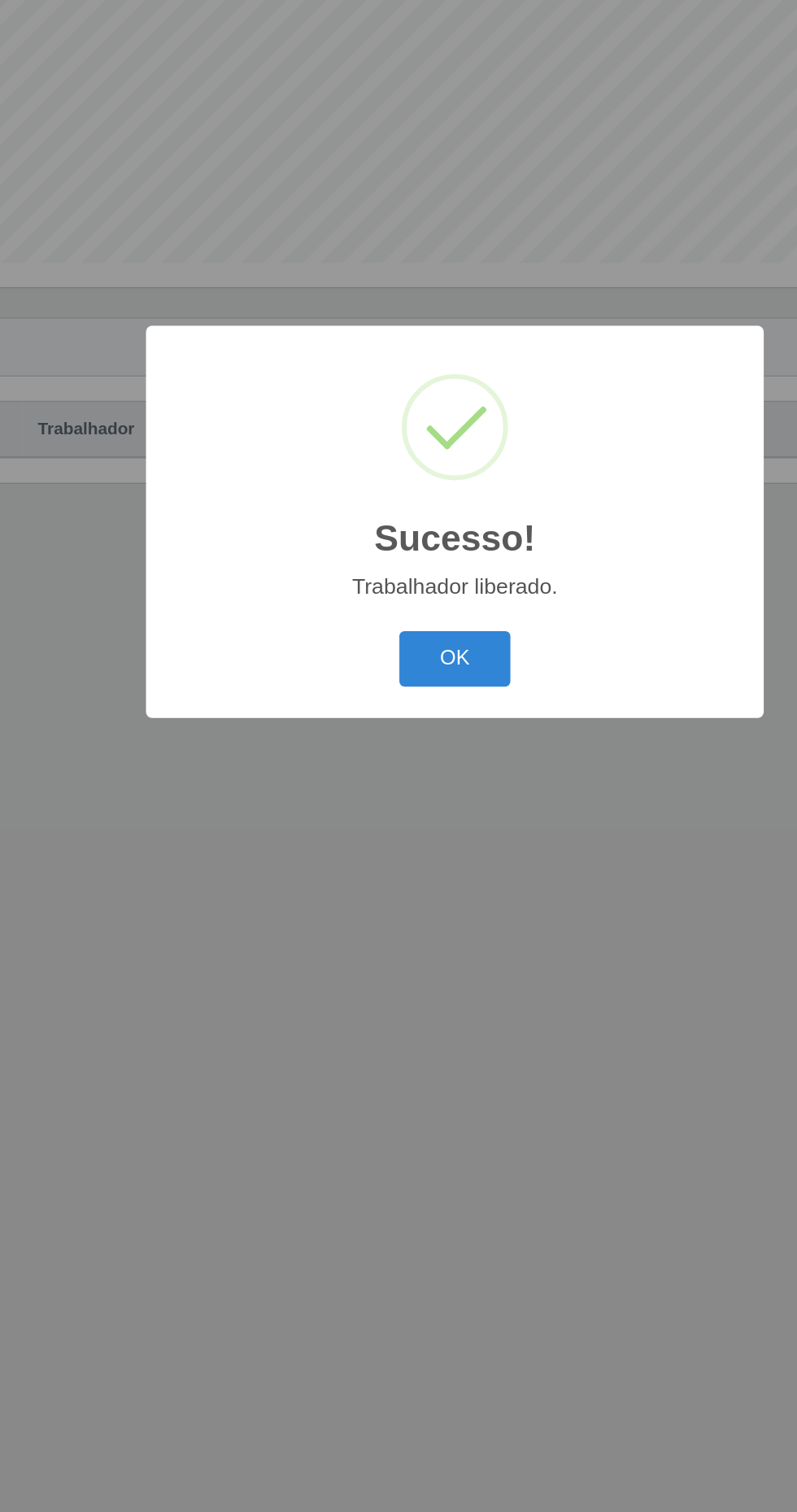
click at [394, 846] on button "OK" at bounding box center [399, 849] width 76 height 38
